Goal: Download file/media

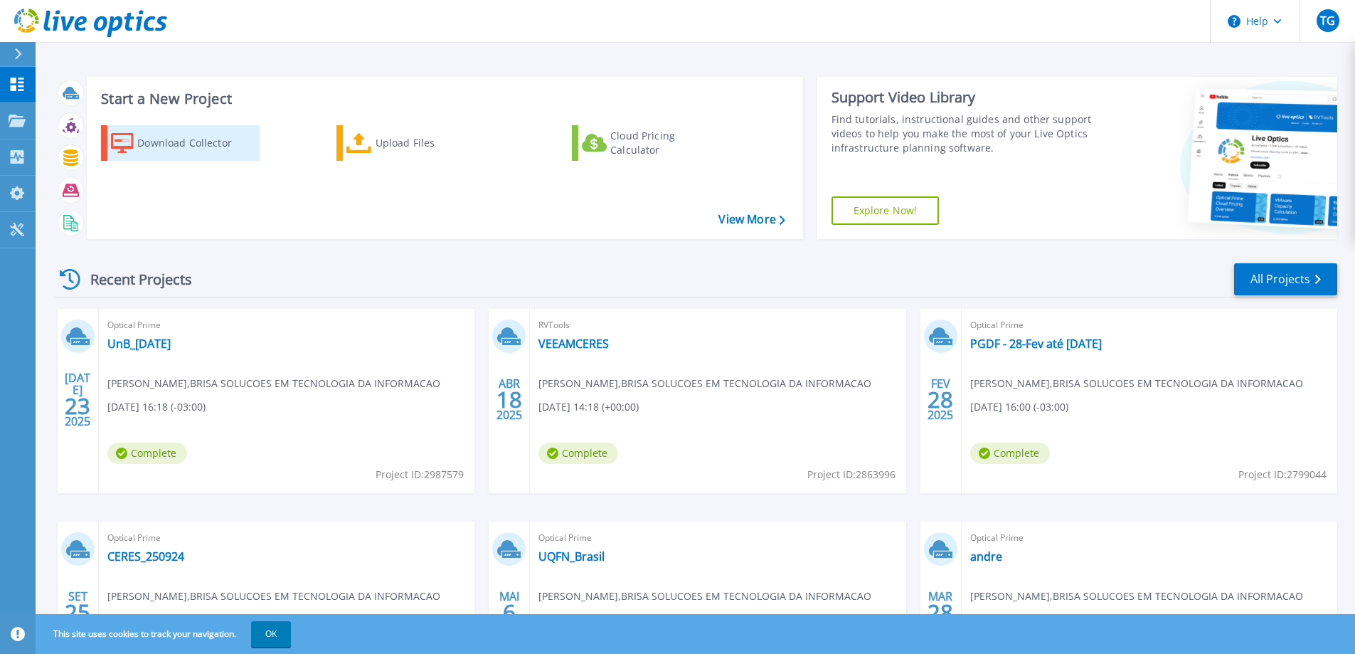
click at [174, 142] on div "Download Collector" at bounding box center [194, 143] width 114 height 28
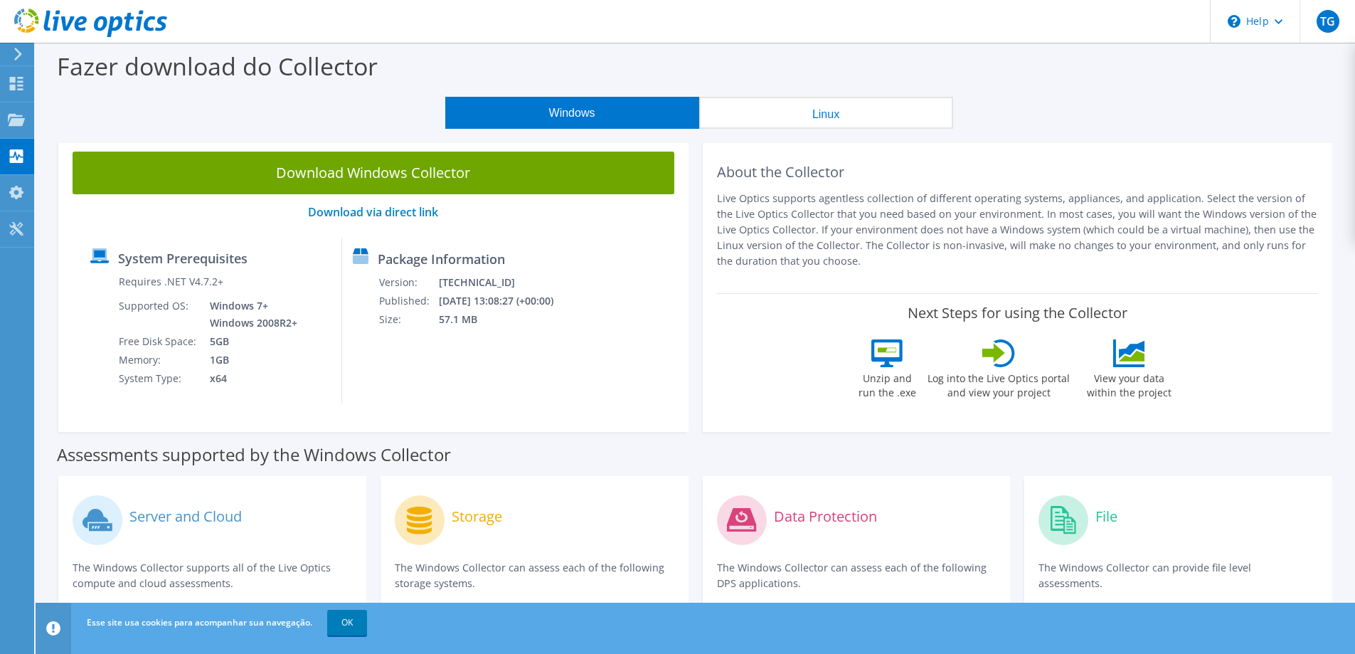
scroll to position [142, 0]
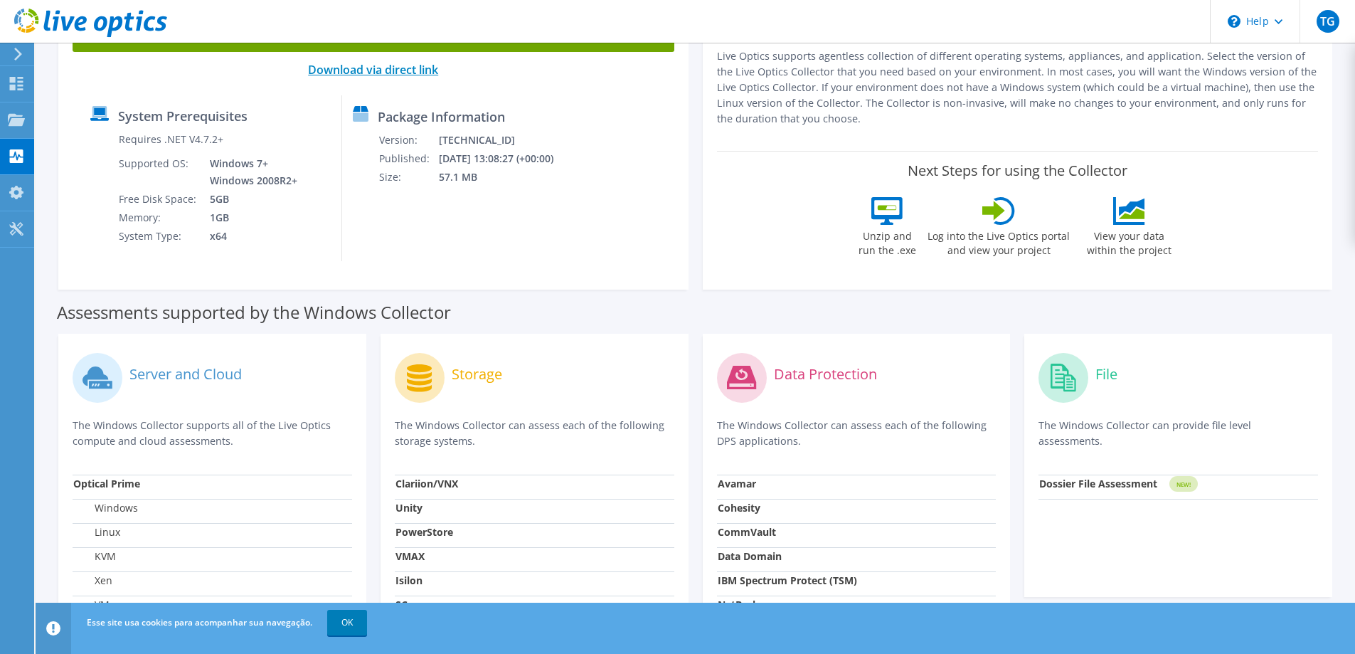
click at [350, 69] on link "Download via direct link" at bounding box center [373, 70] width 130 height 16
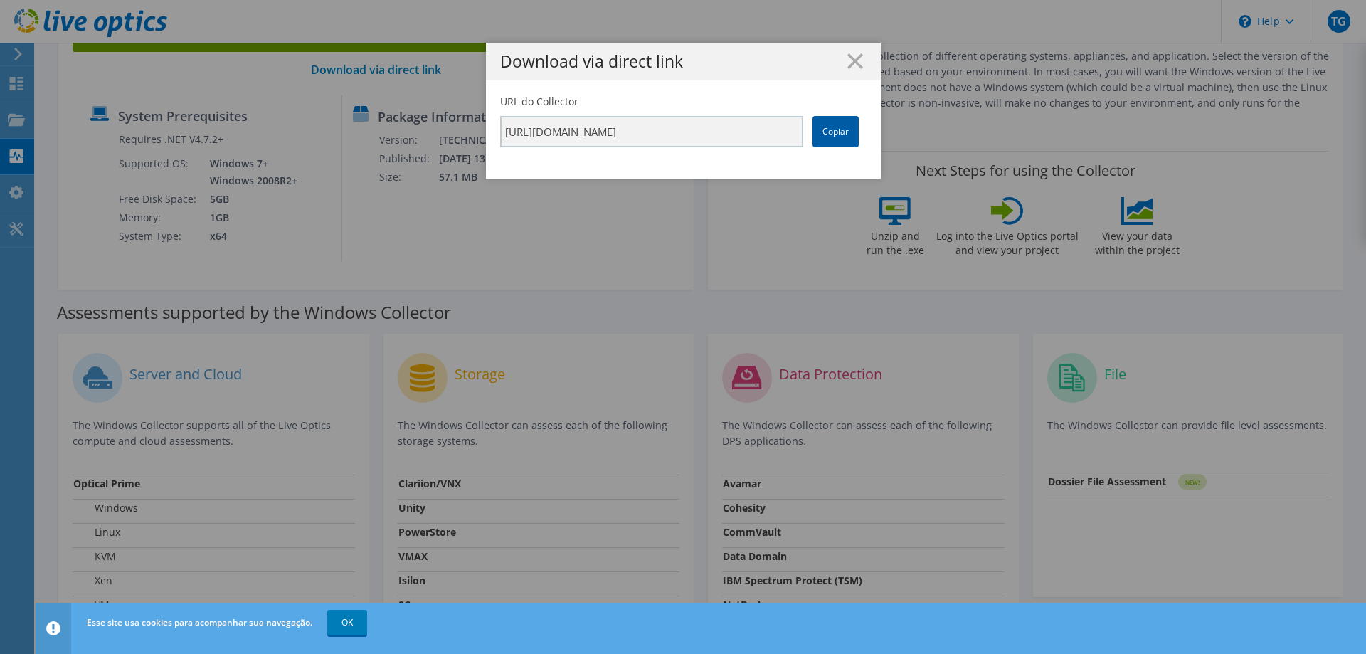
click at [831, 128] on link "Copiar" at bounding box center [835, 131] width 46 height 31
click at [858, 59] on h1 "Download via direct link" at bounding box center [683, 61] width 366 height 16
click at [827, 131] on link "Copiar" at bounding box center [835, 131] width 46 height 31
click at [852, 48] on div "Download via direct link" at bounding box center [683, 62] width 395 height 38
click at [852, 56] on icon at bounding box center [855, 61] width 16 height 16
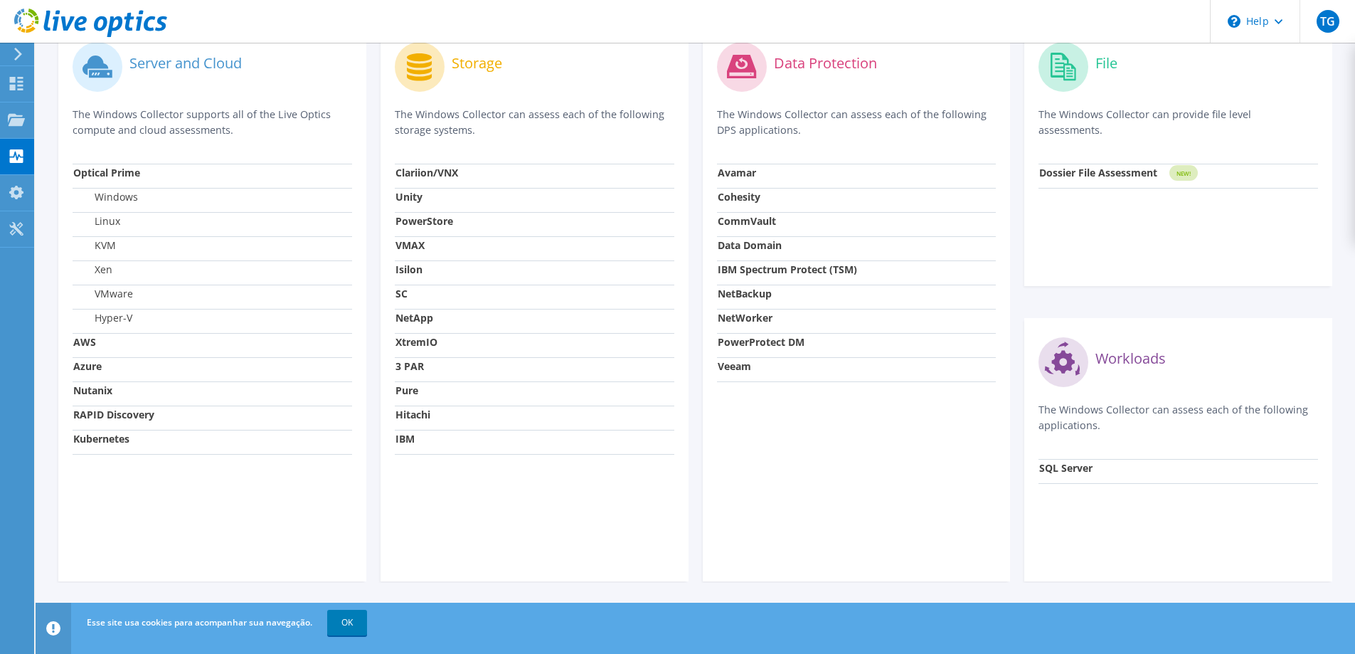
scroll to position [0, 0]
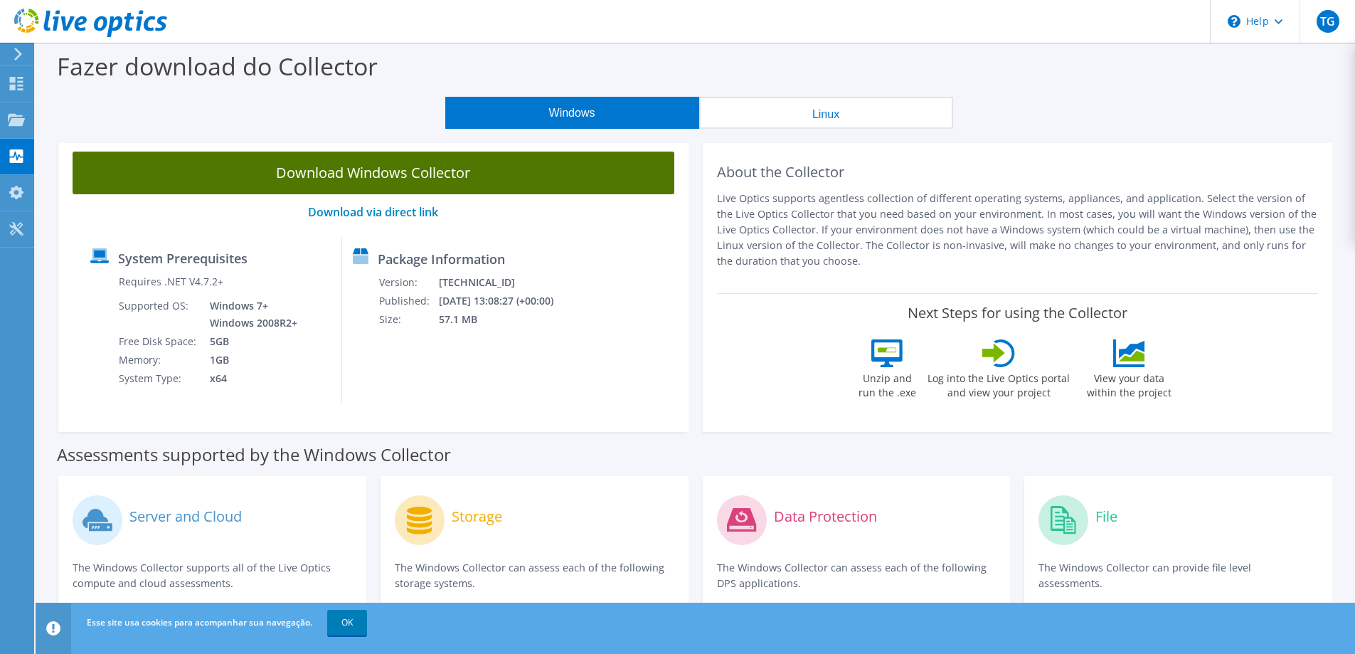
click at [363, 166] on link "Download Windows Collector" at bounding box center [374, 173] width 602 height 43
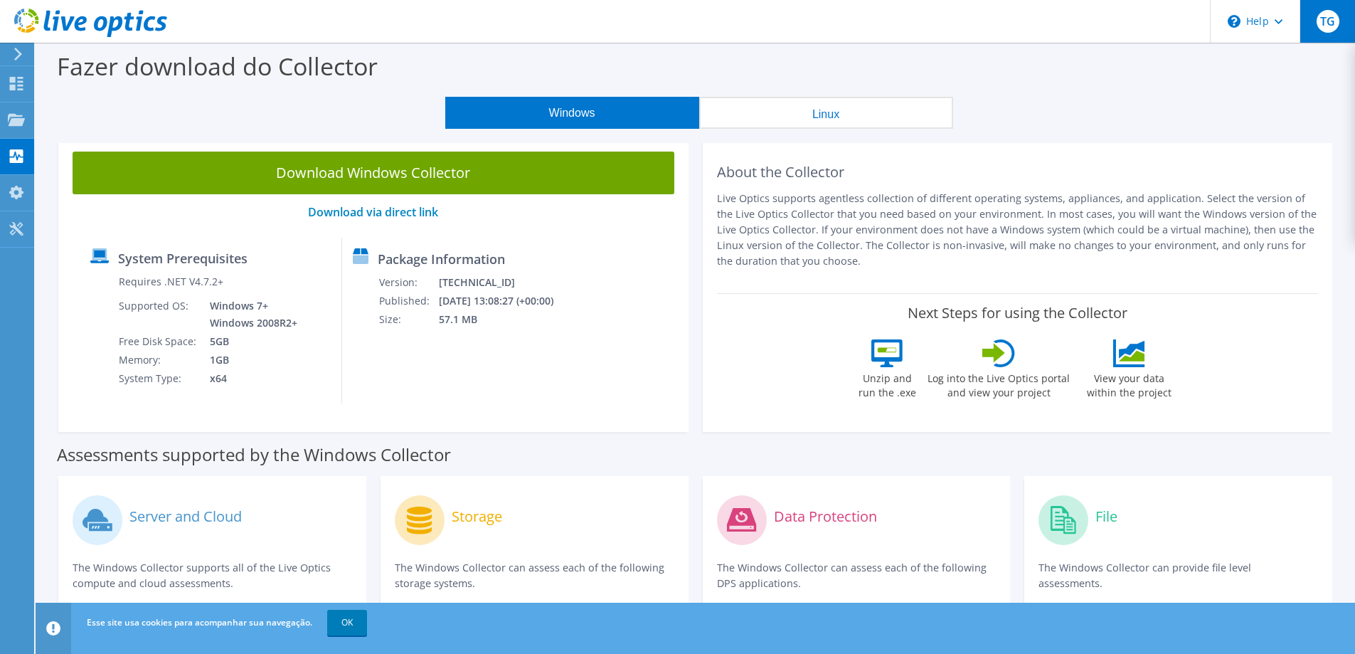
click at [1329, 23] on span "TG" at bounding box center [1328, 21] width 23 height 23
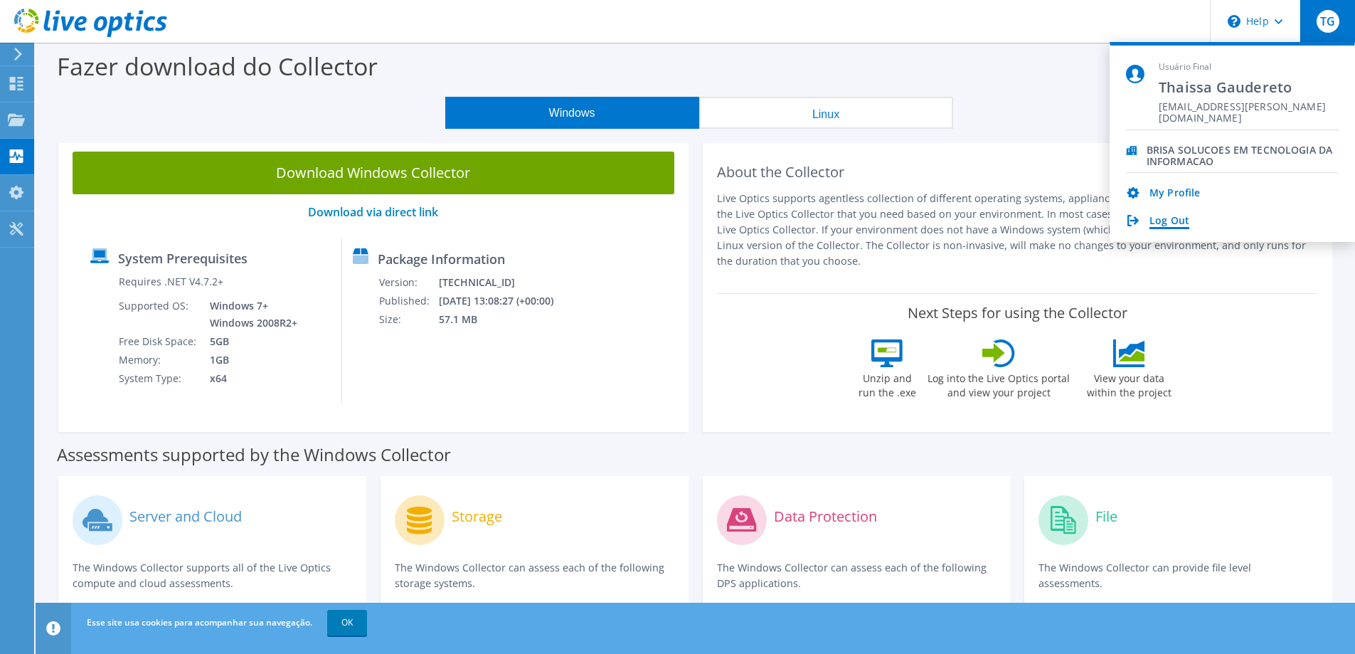
click at [1169, 220] on link "Log Out" at bounding box center [1170, 222] width 40 height 14
